Goal: Information Seeking & Learning: Understand process/instructions

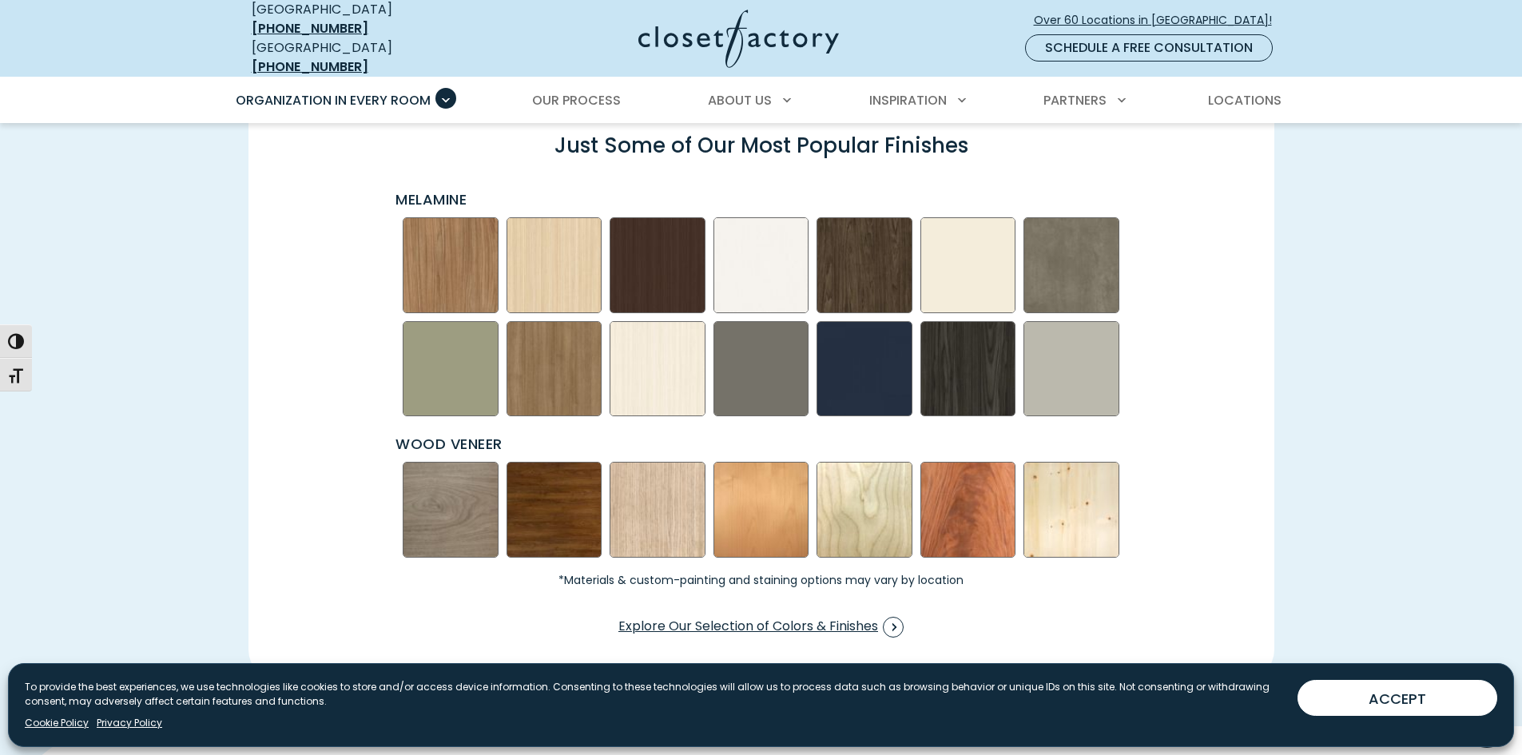
scroll to position [2236, 0]
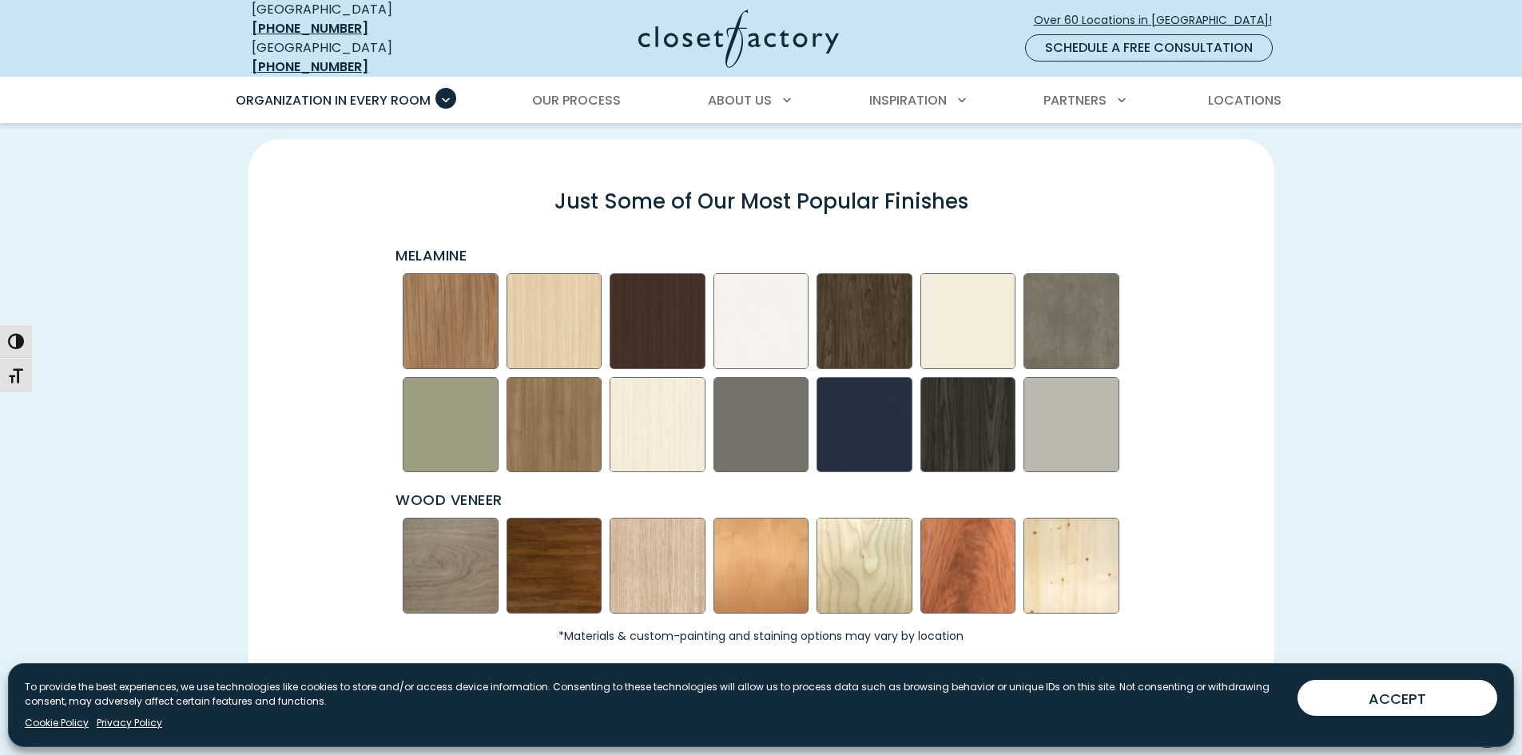
click at [457, 423] on img "Swatch Grid" at bounding box center [451, 425] width 96 height 96
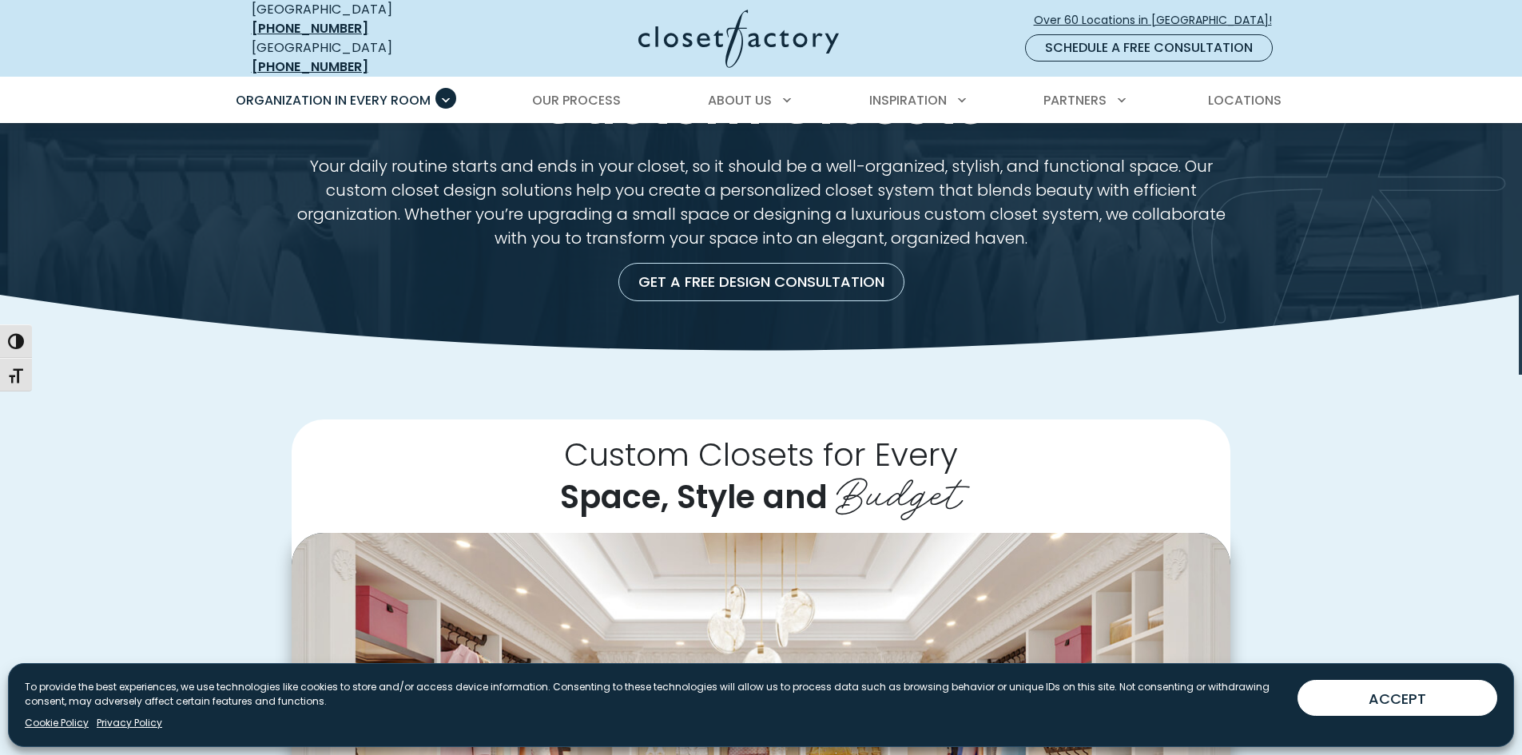
scroll to position [0, 0]
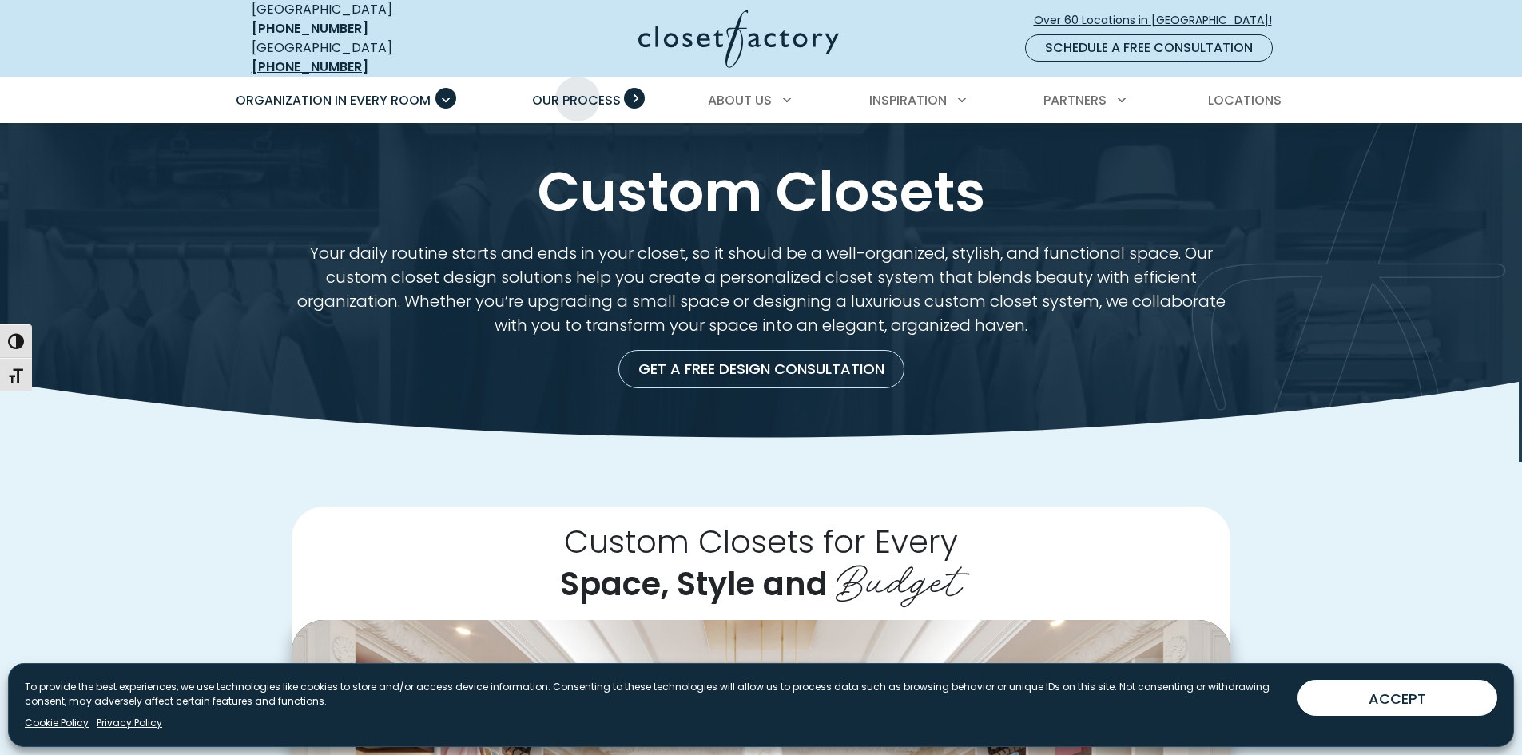
click at [578, 91] on span "Our Process" at bounding box center [576, 100] width 89 height 18
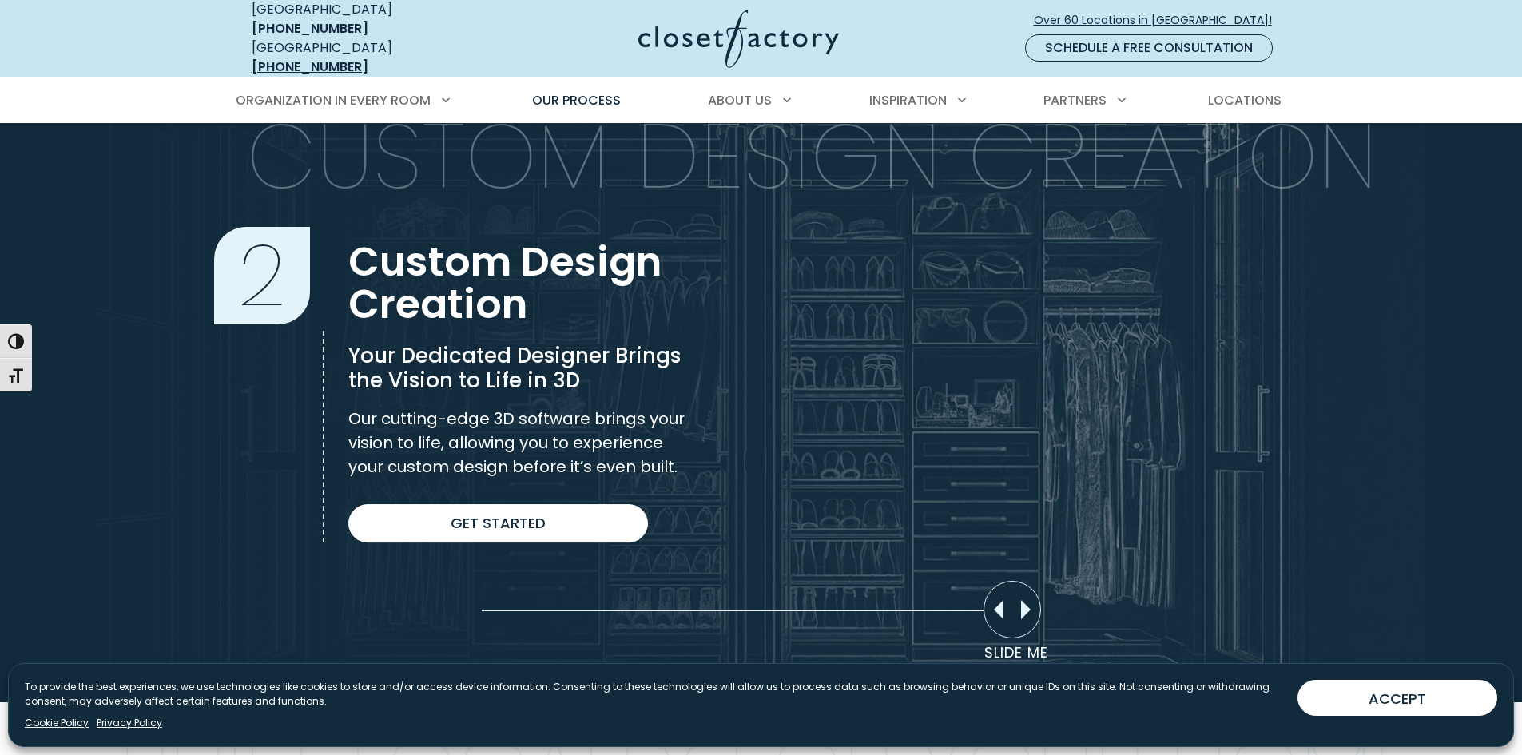
scroll to position [1038, 0]
